Goal: Navigation & Orientation: Understand site structure

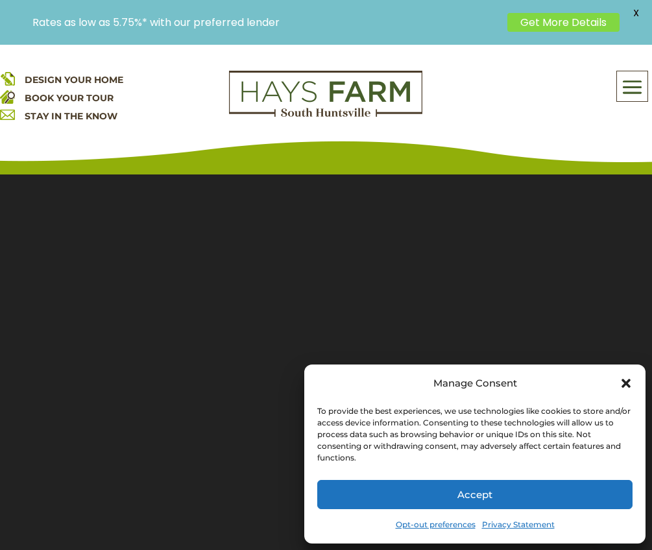
click at [625, 385] on icon "Close dialog" at bounding box center [625, 383] width 9 height 9
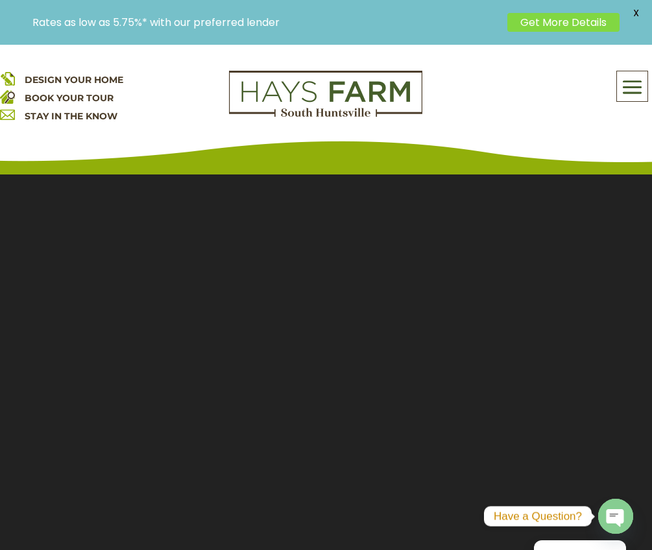
click at [631, 86] on span at bounding box center [632, 88] width 30 height 30
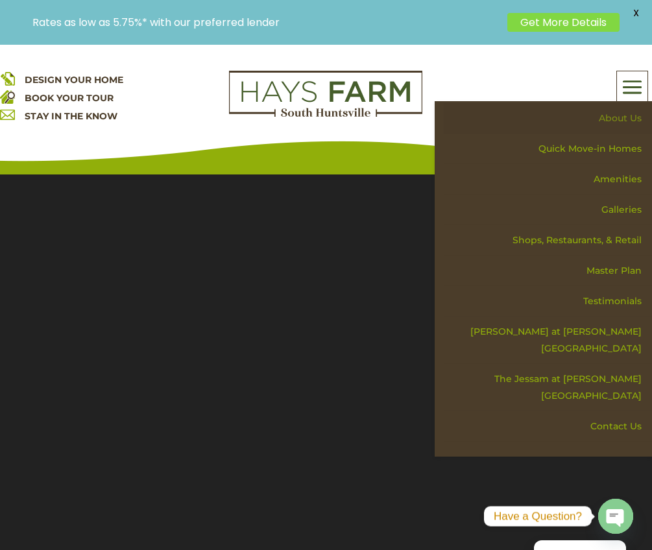
click at [617, 121] on link "About Us" at bounding box center [548, 118] width 208 height 30
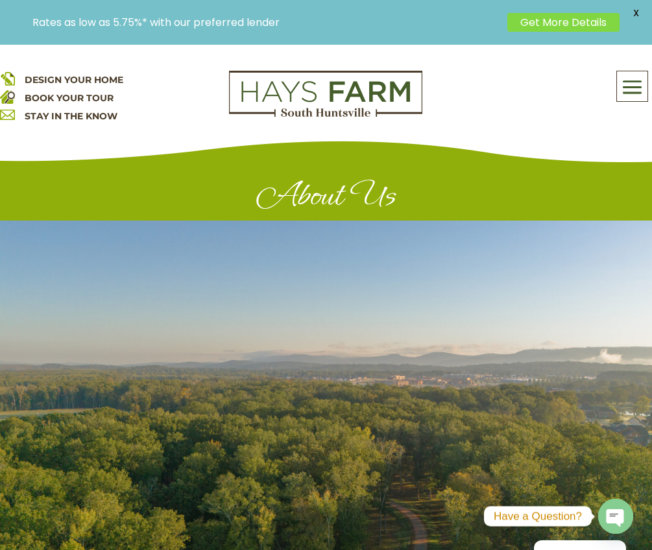
click at [631, 80] on span at bounding box center [632, 88] width 30 height 30
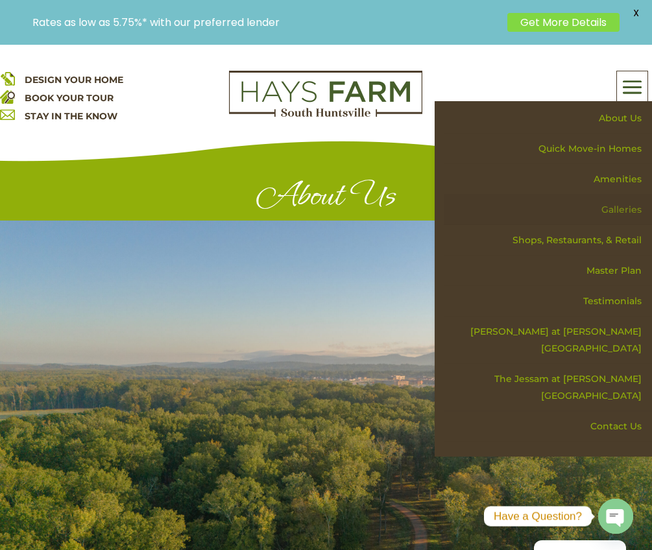
click at [609, 210] on link "Galleries" at bounding box center [548, 210] width 208 height 30
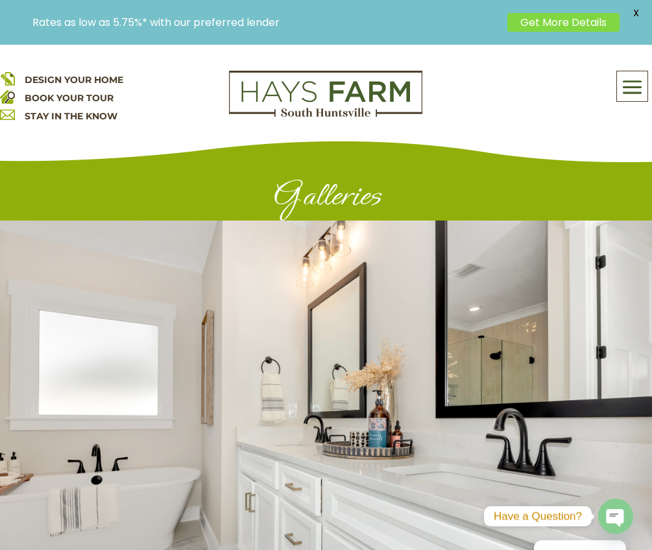
click at [628, 90] on span at bounding box center [632, 88] width 30 height 30
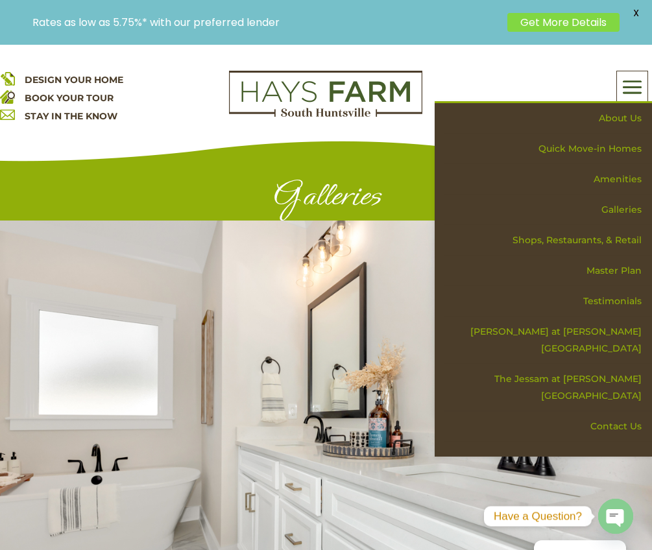
click at [628, 90] on span at bounding box center [632, 88] width 30 height 30
